Goal: Check status: Check status

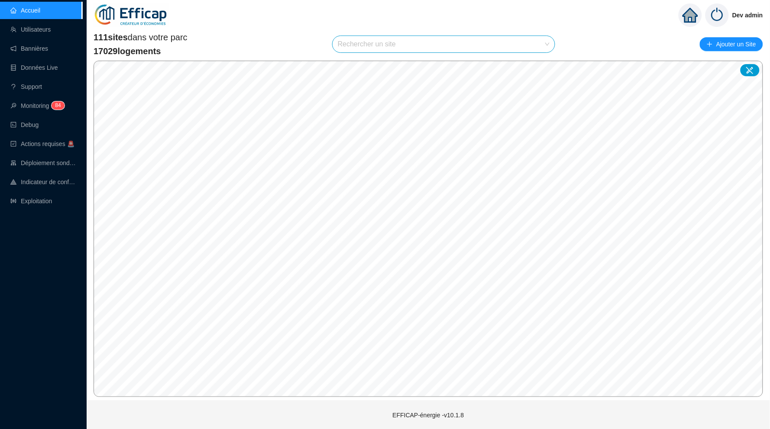
click at [579, 25] on div "Dev admin" at bounding box center [429, 15] width 684 height 30
click at [445, 48] on input "search" at bounding box center [440, 44] width 204 height 16
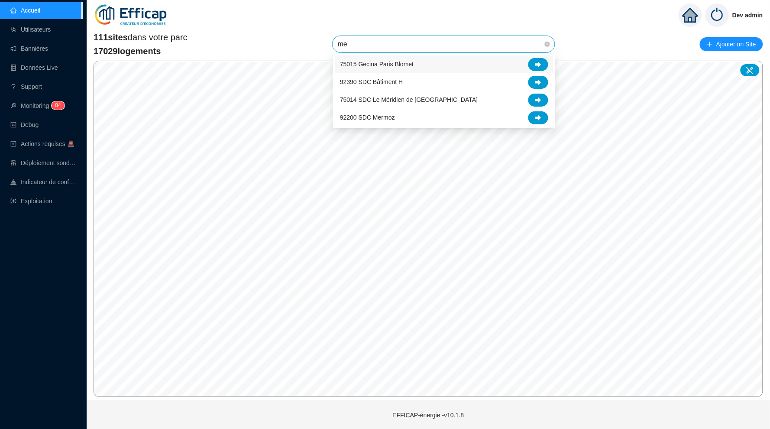
type input "mer"
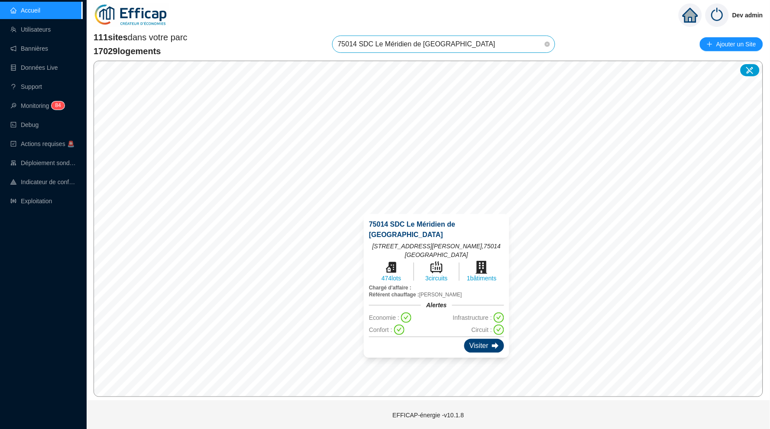
click at [481, 339] on div "Visiter" at bounding box center [484, 346] width 40 height 14
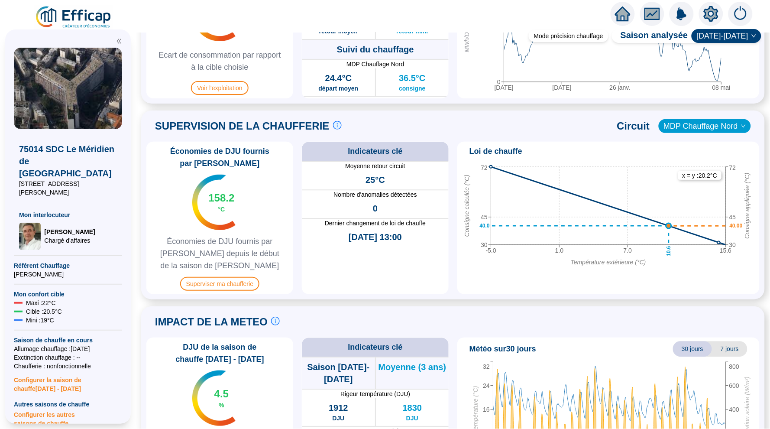
scroll to position [516, 0]
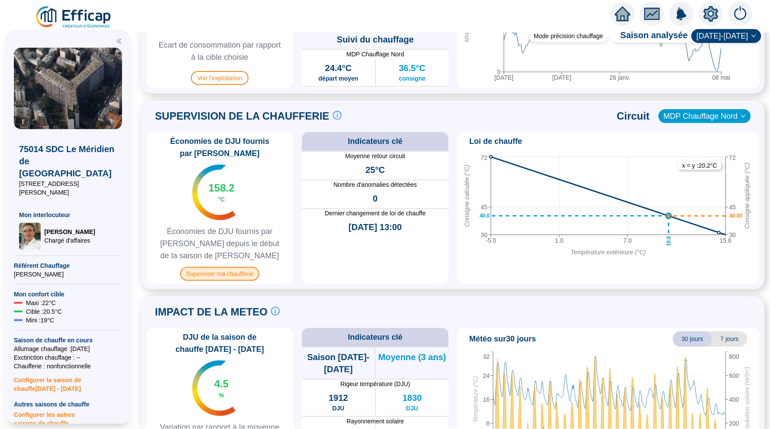
click at [195, 273] on span "Superviser ma chaufferie" at bounding box center [219, 274] width 79 height 14
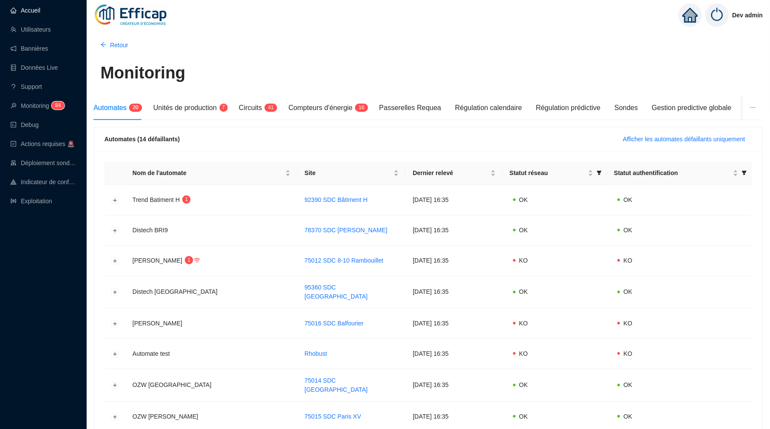
click at [39, 14] on link "Accueil" at bounding box center [25, 10] width 30 height 7
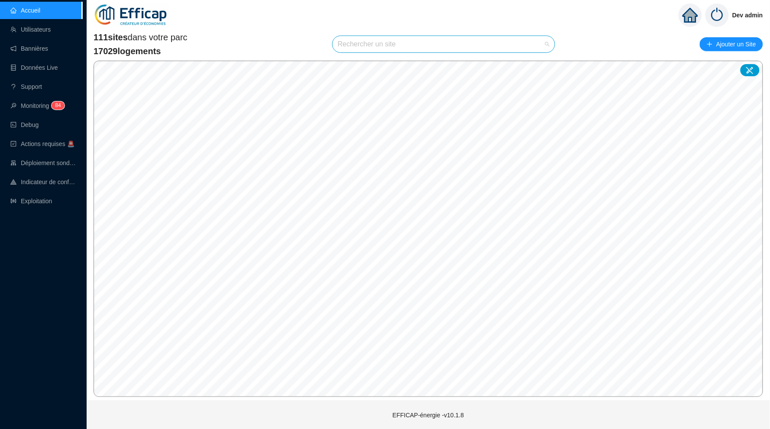
click at [373, 41] on input "search" at bounding box center [440, 44] width 204 height 16
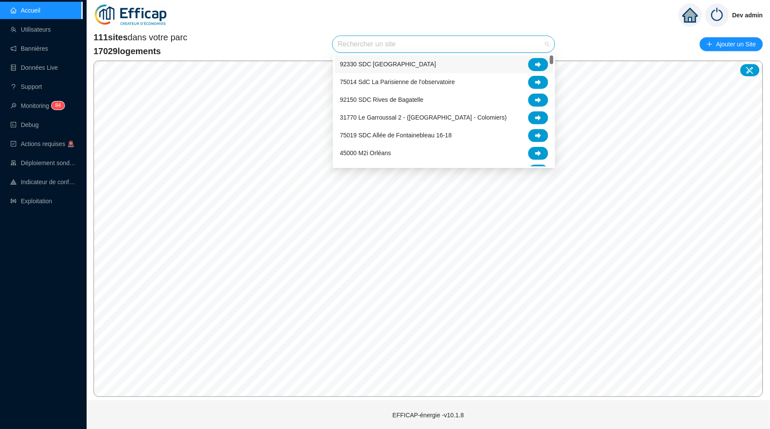
click at [297, 39] on div "111 sites dans votre parc 17029 logements Rechercher un site Ajouter un Site" at bounding box center [429, 44] width 670 height 26
